Goal: Check status: Check status

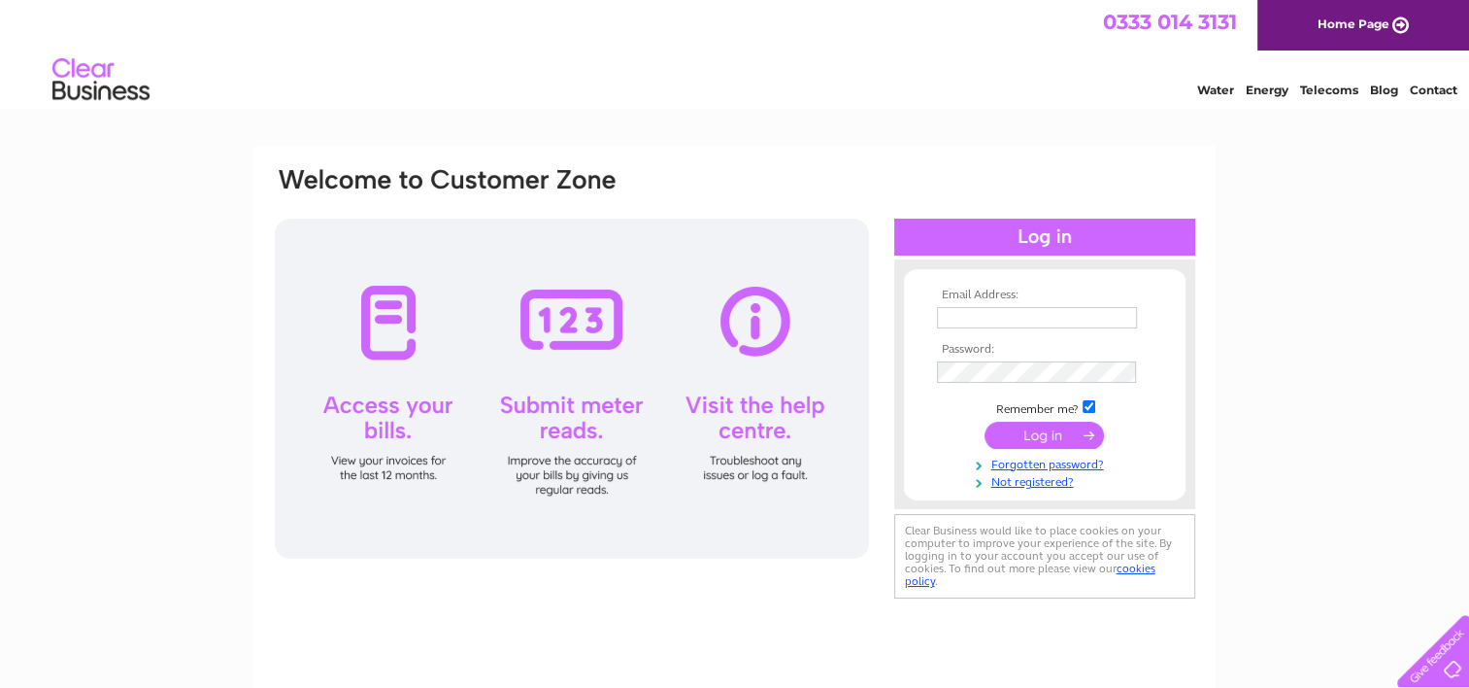
type input "[EMAIL_ADDRESS][DOMAIN_NAME]"
click at [1047, 435] on input "submit" at bounding box center [1044, 435] width 119 height 27
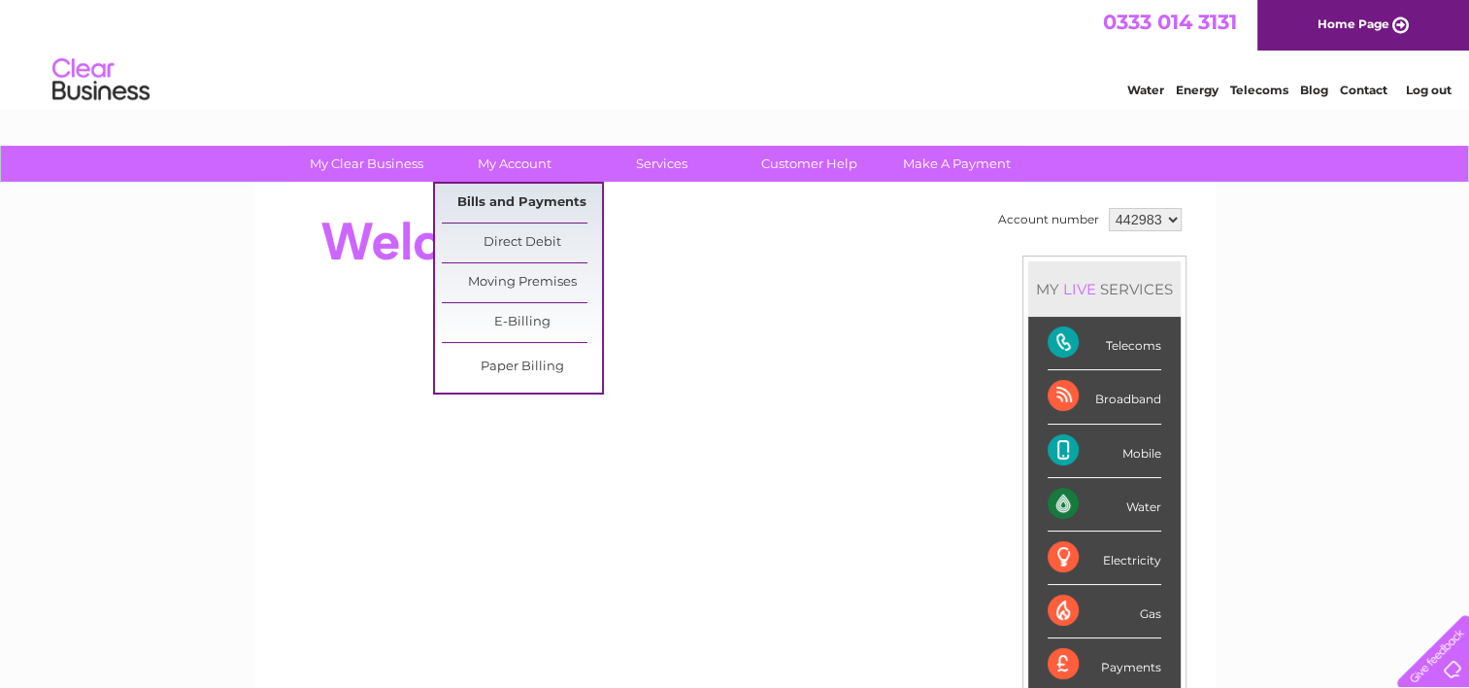
click at [517, 193] on link "Bills and Payments" at bounding box center [522, 203] width 160 height 39
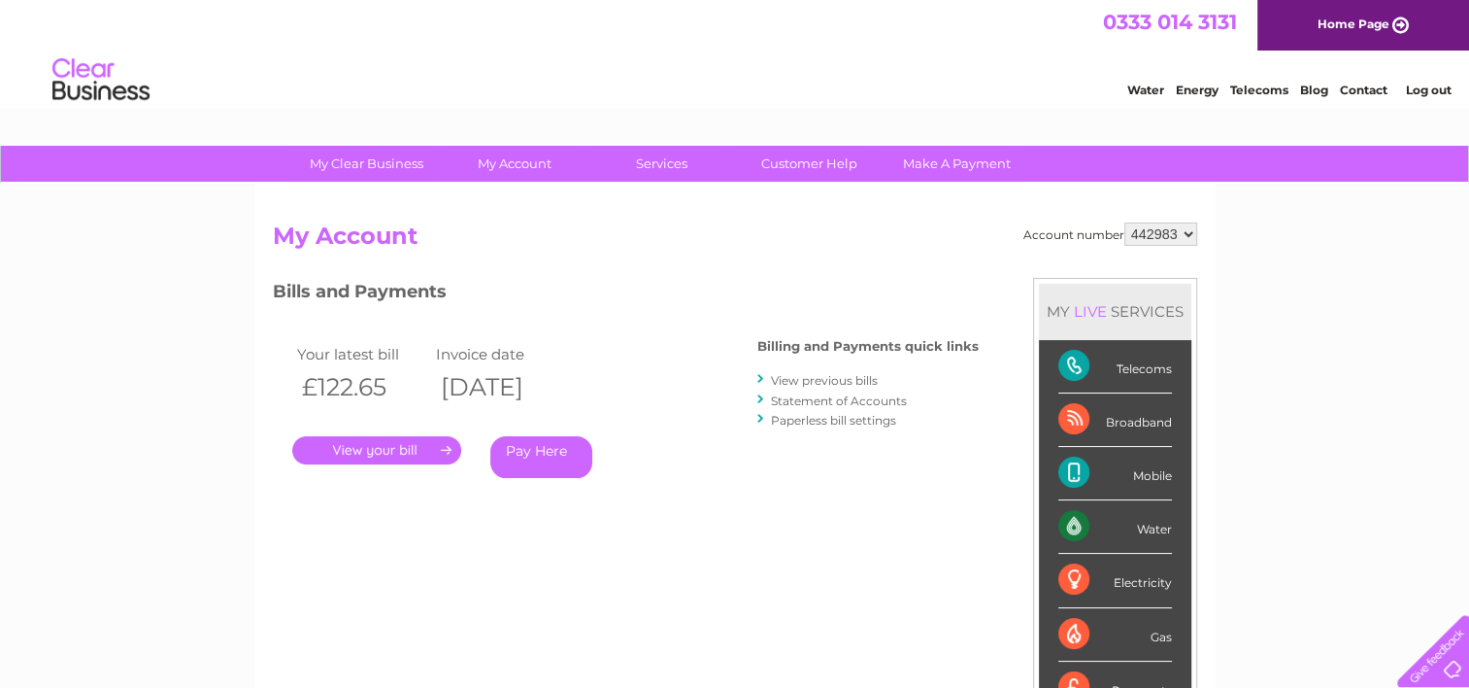
click at [395, 450] on link "." at bounding box center [376, 450] width 169 height 28
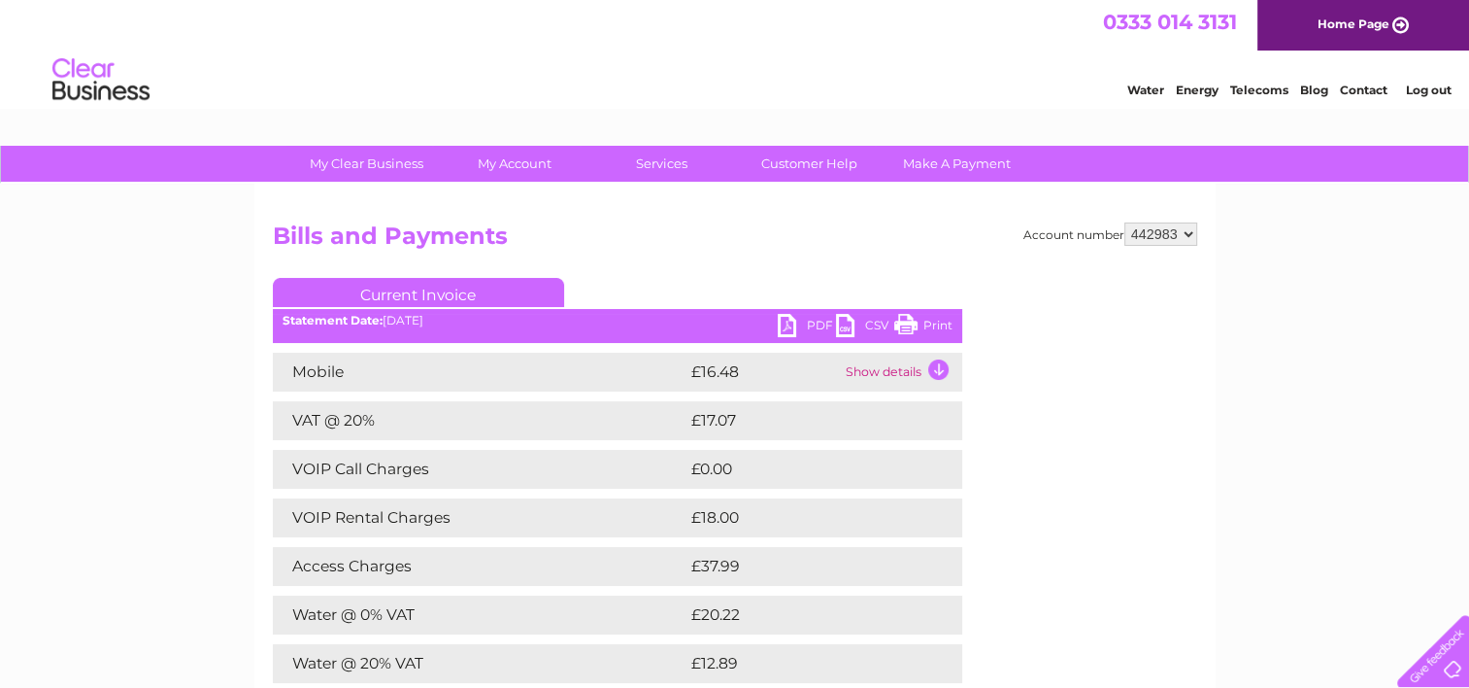
click at [817, 319] on link "PDF" at bounding box center [807, 328] width 58 height 28
